Goal: Task Accomplishment & Management: Use online tool/utility

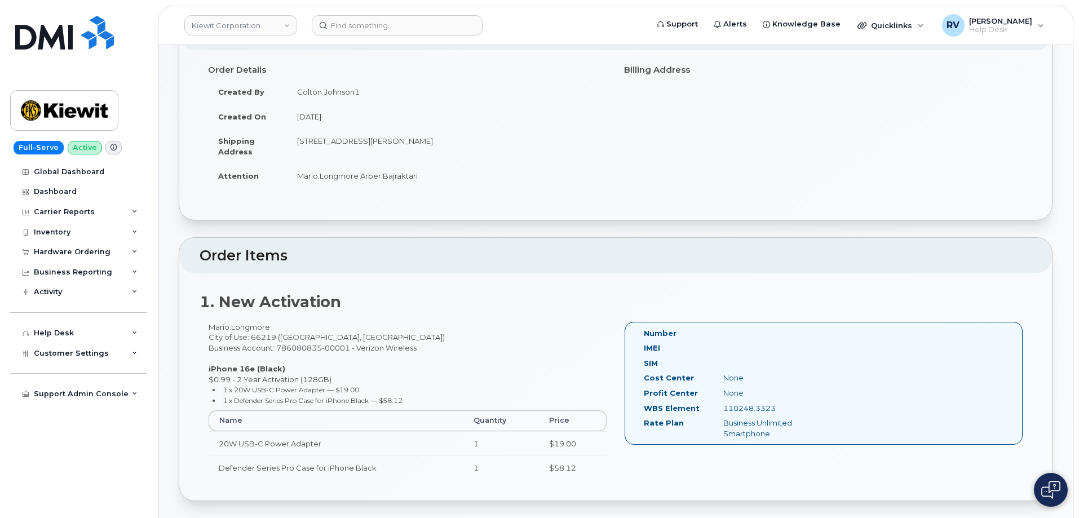
scroll to position [202, 0]
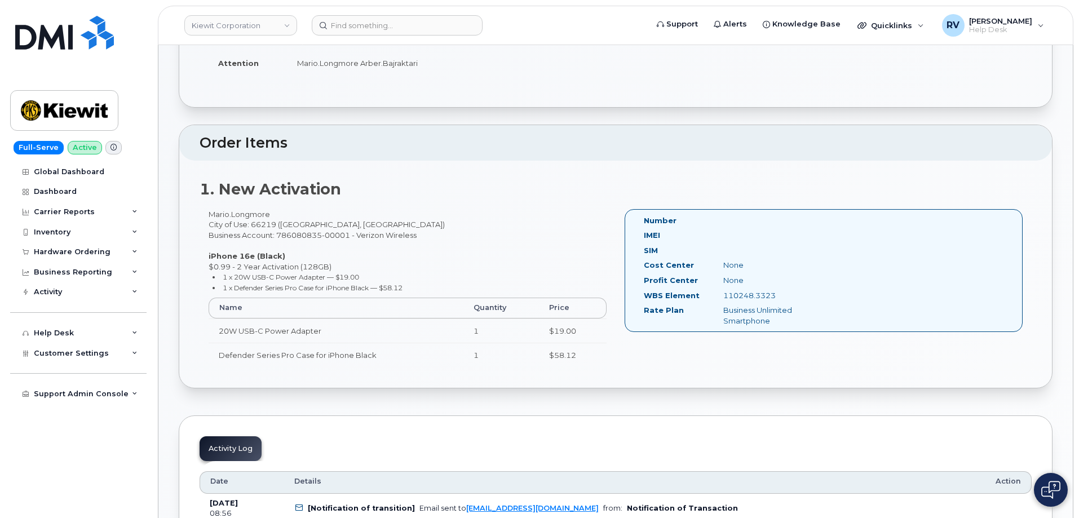
drag, startPoint x: 792, startPoint y: 291, endPoint x: 722, endPoint y: 294, distance: 69.9
click at [722, 294] on div "110248.3323" at bounding box center [770, 295] width 112 height 11
copy div "110248.3323"
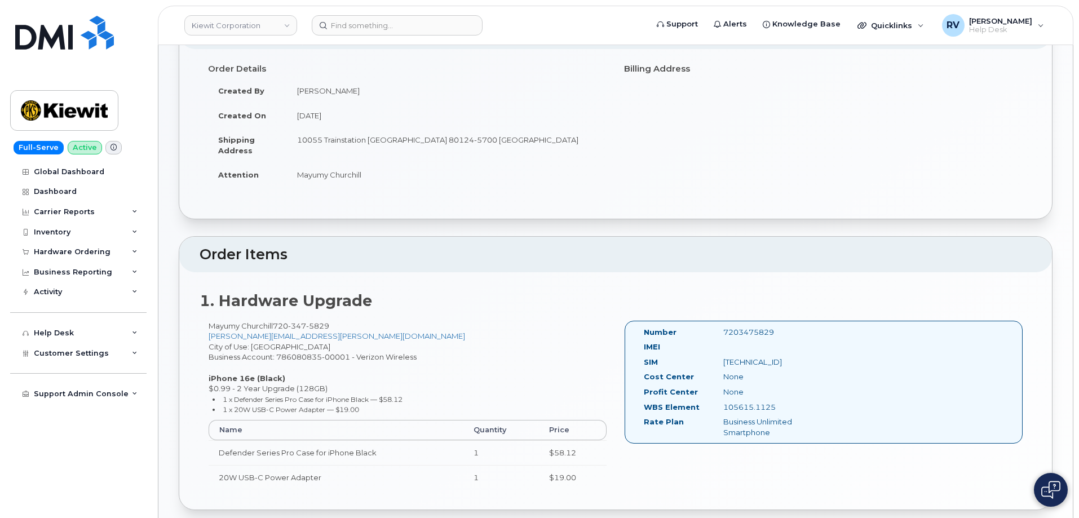
scroll to position [225, 0]
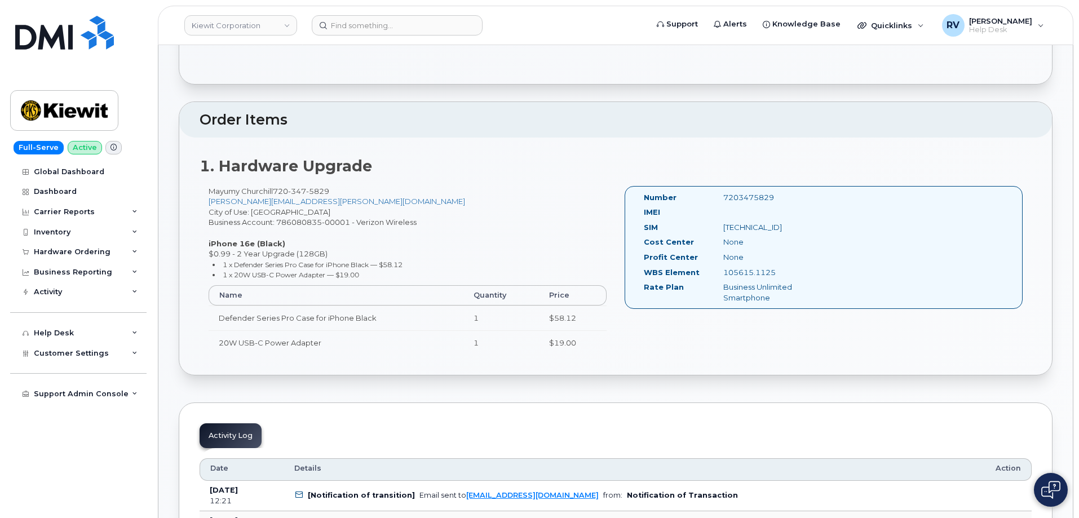
click at [789, 269] on div "105615.1125" at bounding box center [770, 272] width 112 height 11
drag, startPoint x: 778, startPoint y: 271, endPoint x: 725, endPoint y: 273, distance: 53.6
click at [725, 273] on div "105615.1125" at bounding box center [770, 272] width 112 height 11
copy div "105615.1125"
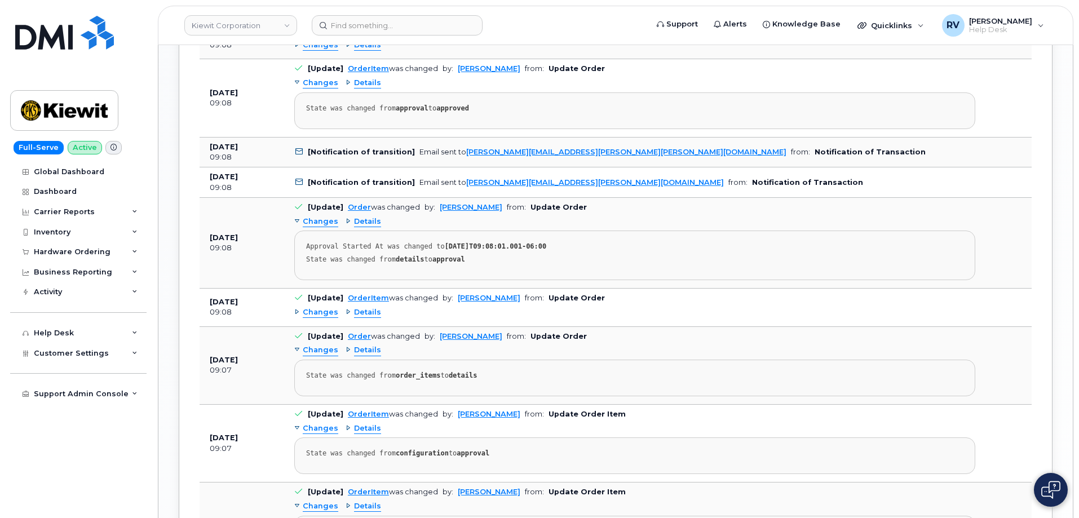
scroll to position [1552, 0]
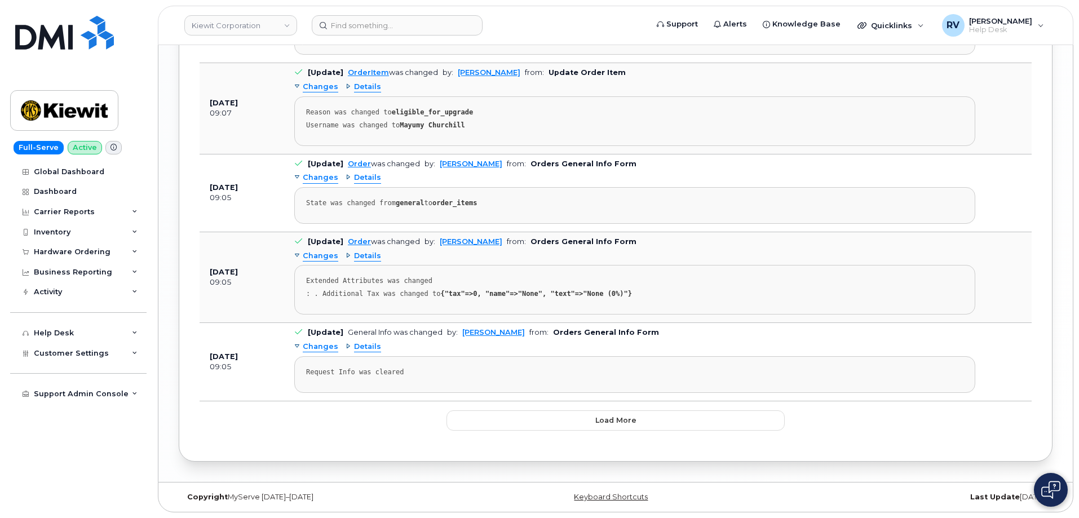
drag, startPoint x: 612, startPoint y: 236, endPoint x: 673, endPoint y: 311, distance: 97.0
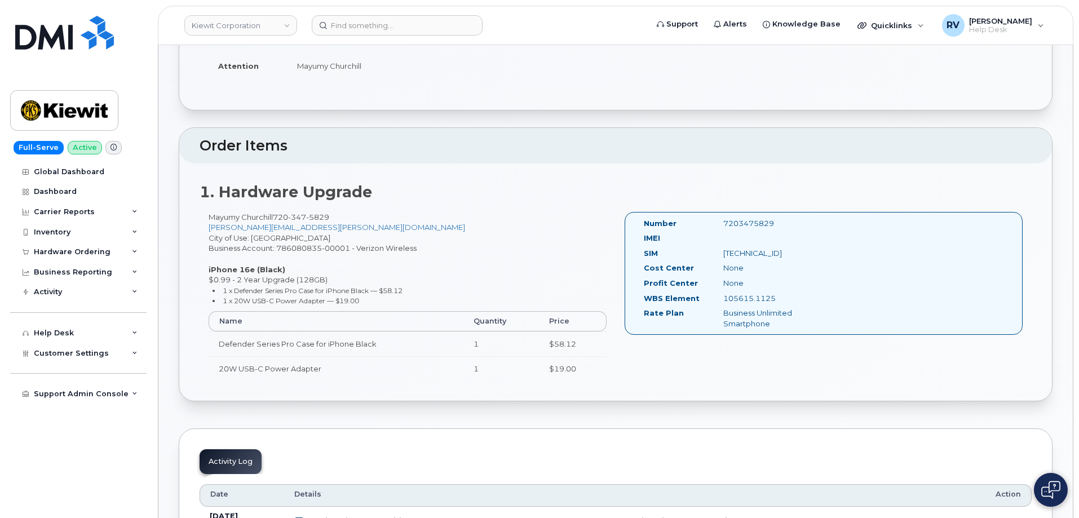
scroll to position [0, 0]
